Goal: Task Accomplishment & Management: Use online tool/utility

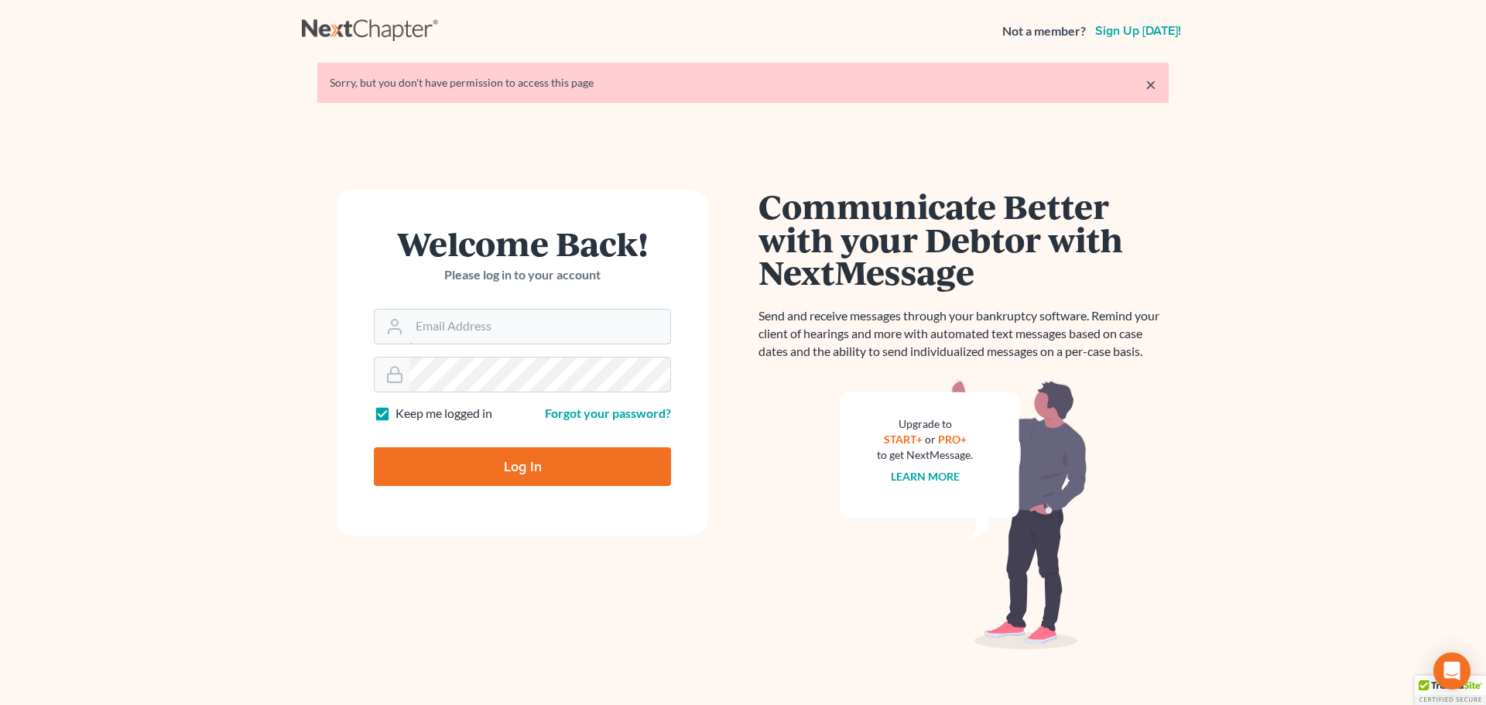
type input "[EMAIL_ADDRESS][DOMAIN_NAME]"
click at [531, 474] on input "Log In" at bounding box center [522, 466] width 297 height 39
type input "Thinking..."
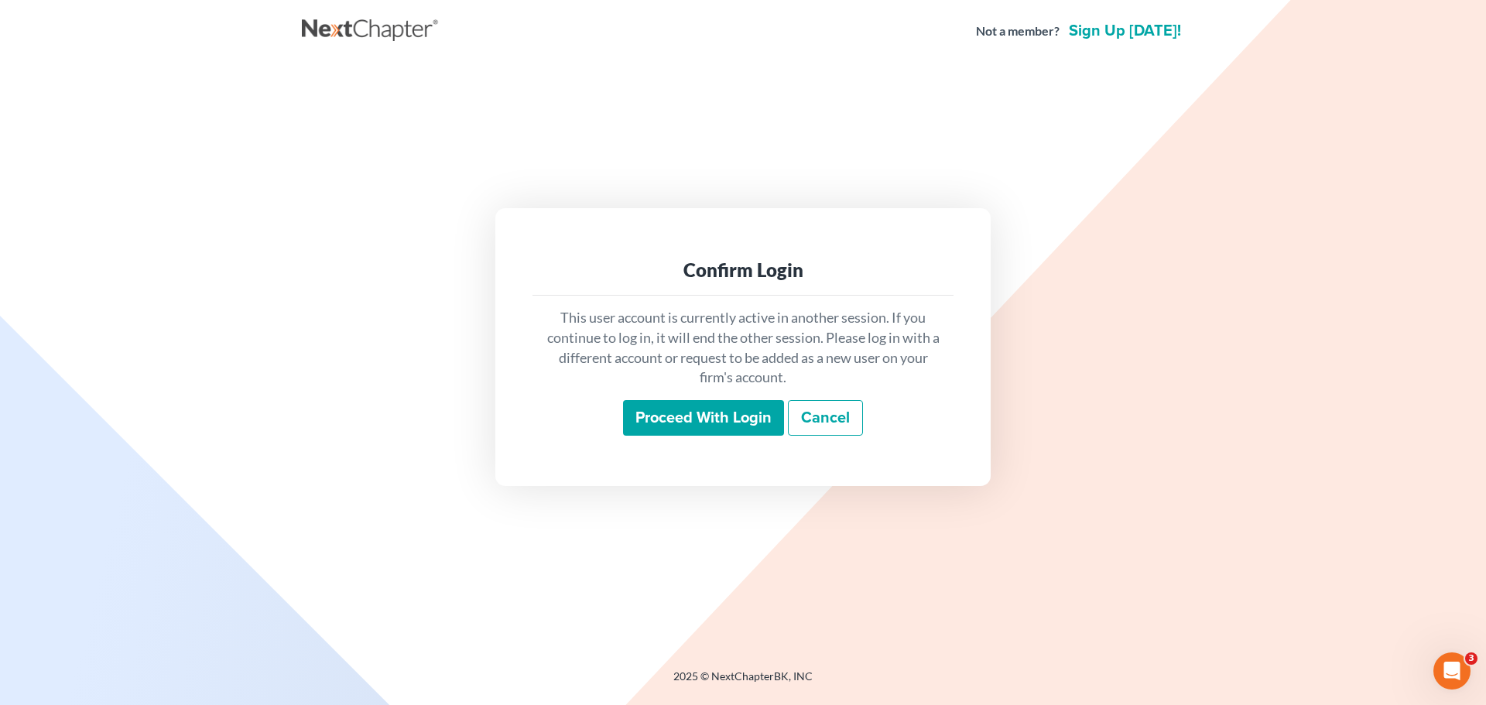
click at [690, 418] on input "Proceed with login" at bounding box center [703, 418] width 161 height 36
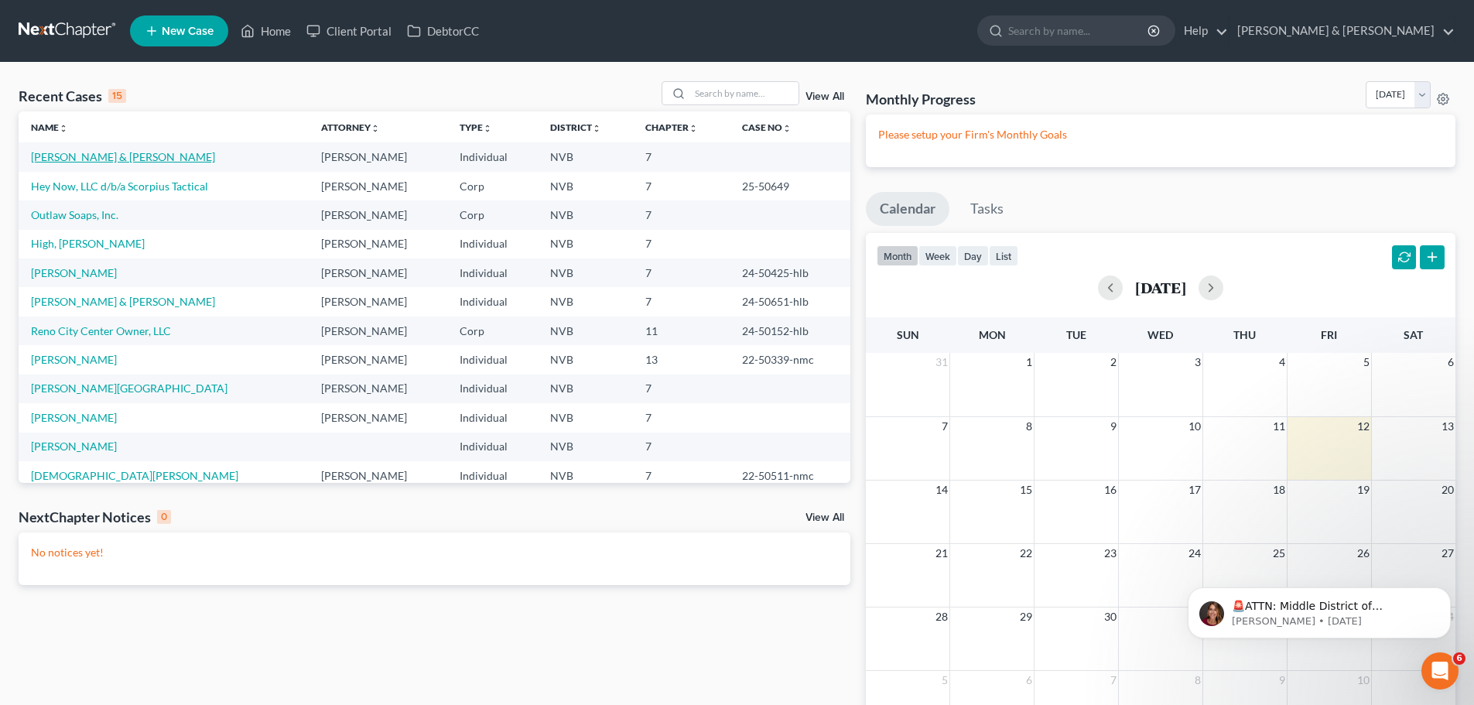
click at [119, 158] on link "[PERSON_NAME] & [PERSON_NAME]" at bounding box center [123, 156] width 184 height 13
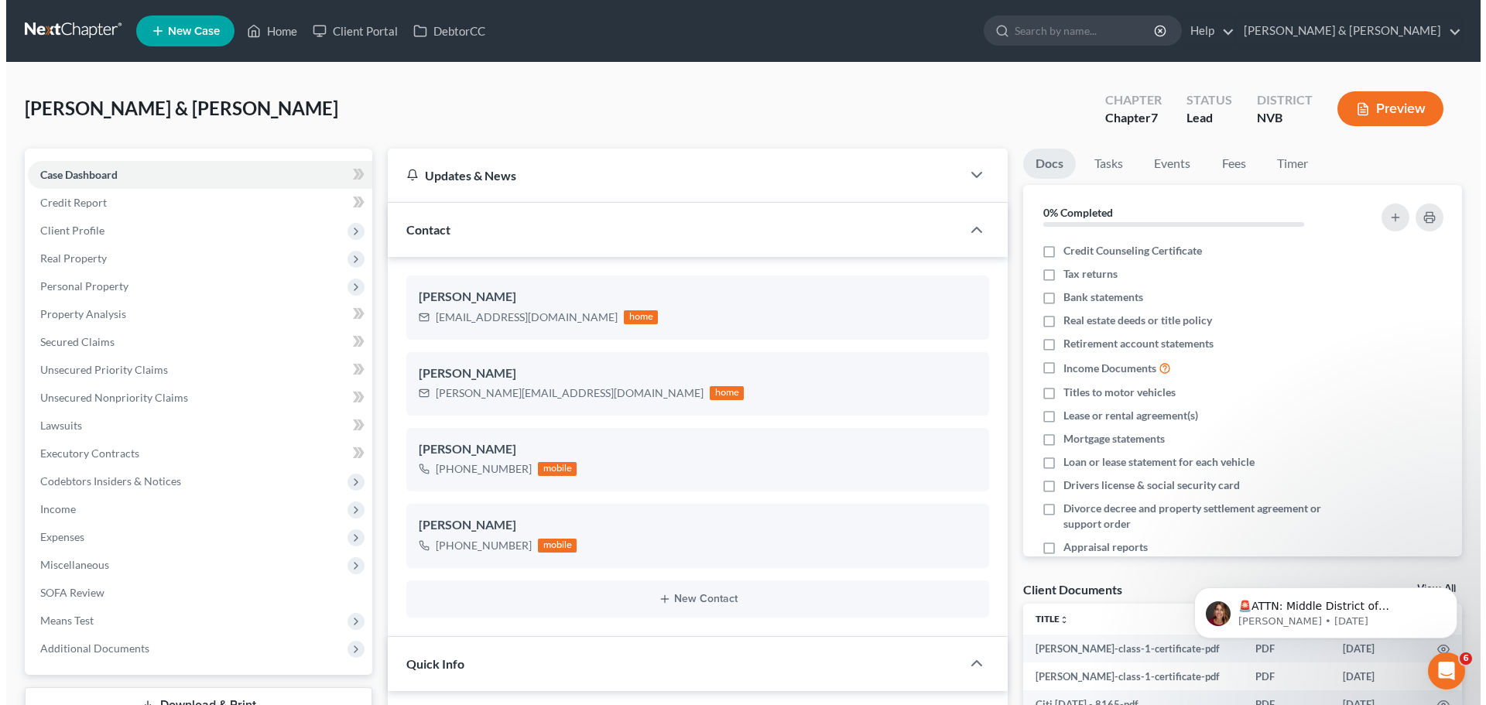
scroll to position [550, 0]
click at [1369, 105] on button "Preview" at bounding box center [1384, 108] width 106 height 35
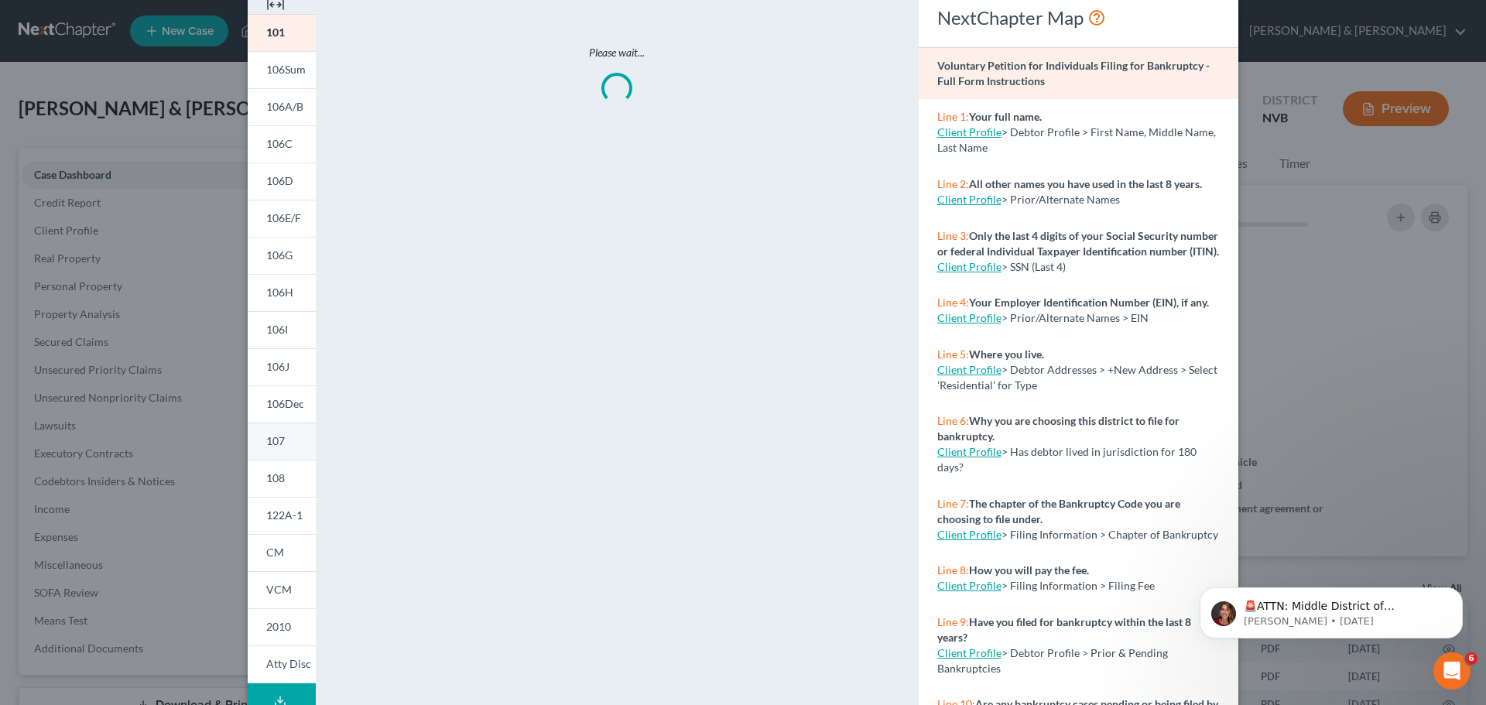
scroll to position [153, 0]
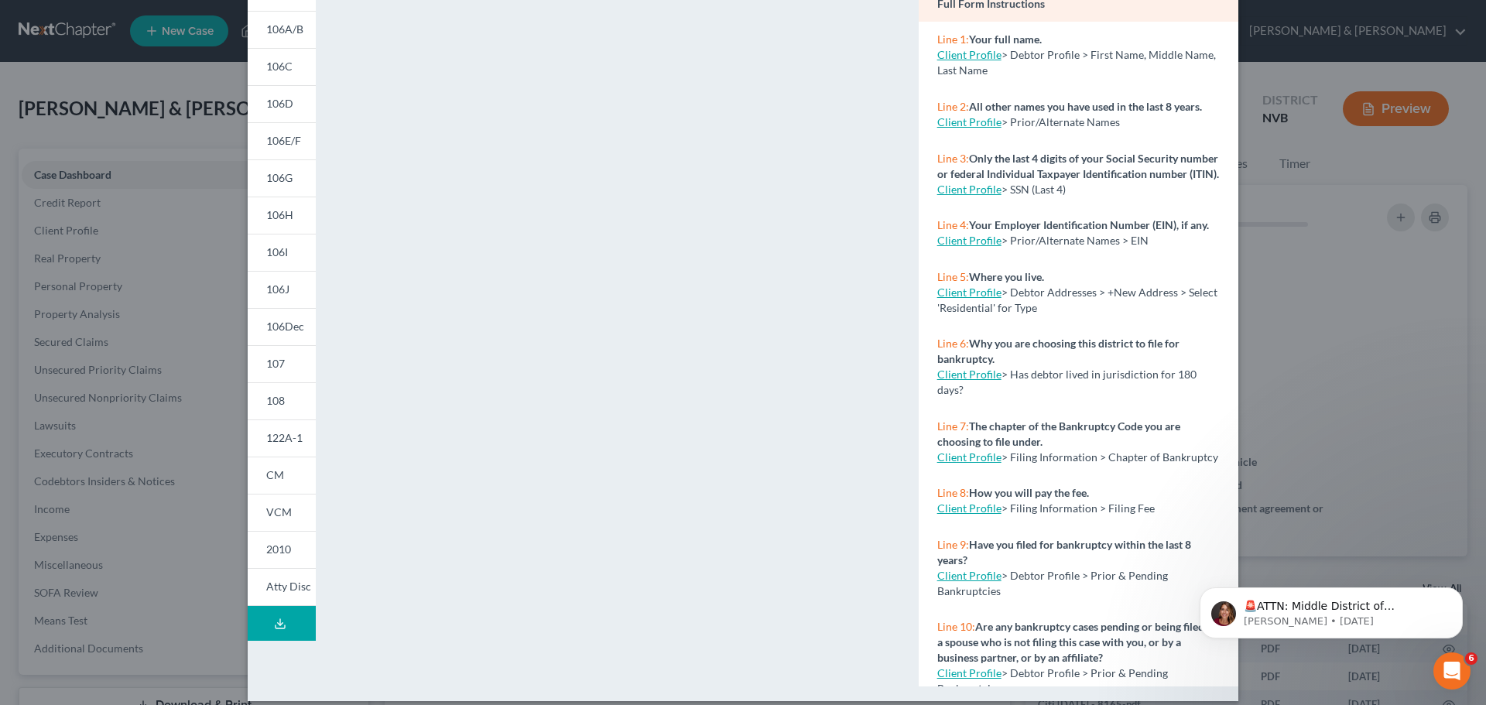
click at [294, 629] on button "Download Draft" at bounding box center [282, 623] width 68 height 35
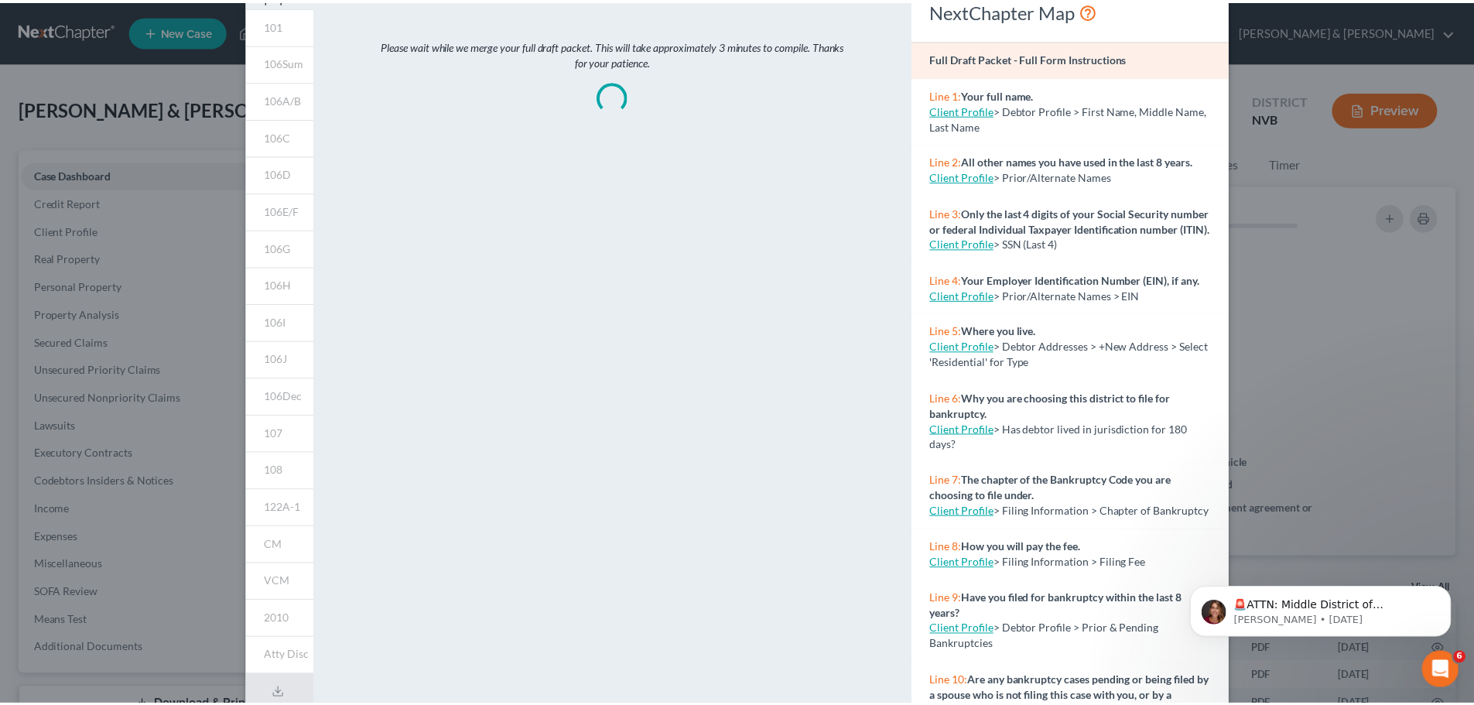
scroll to position [0, 0]
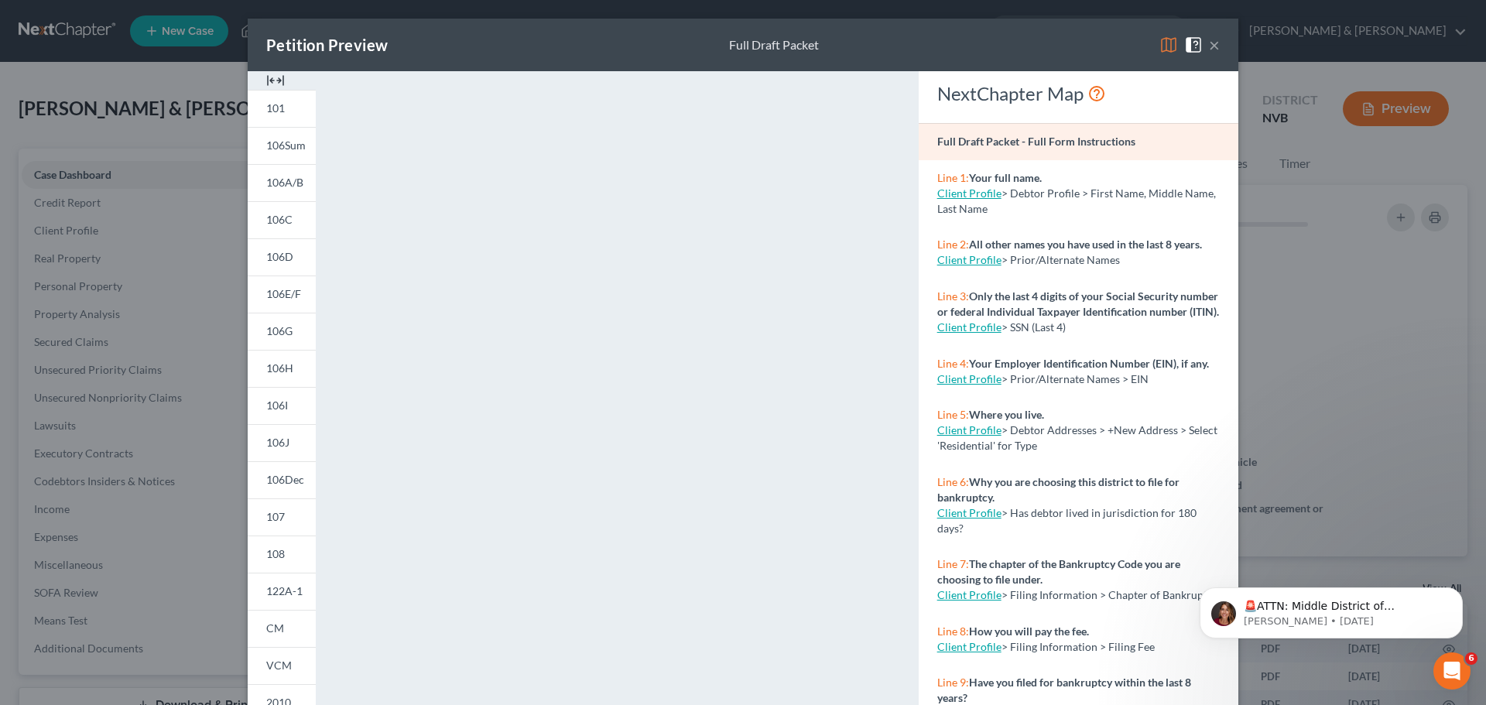
click at [1209, 46] on button "×" at bounding box center [1214, 45] width 11 height 19
